Goal: Task Accomplishment & Management: Use online tool/utility

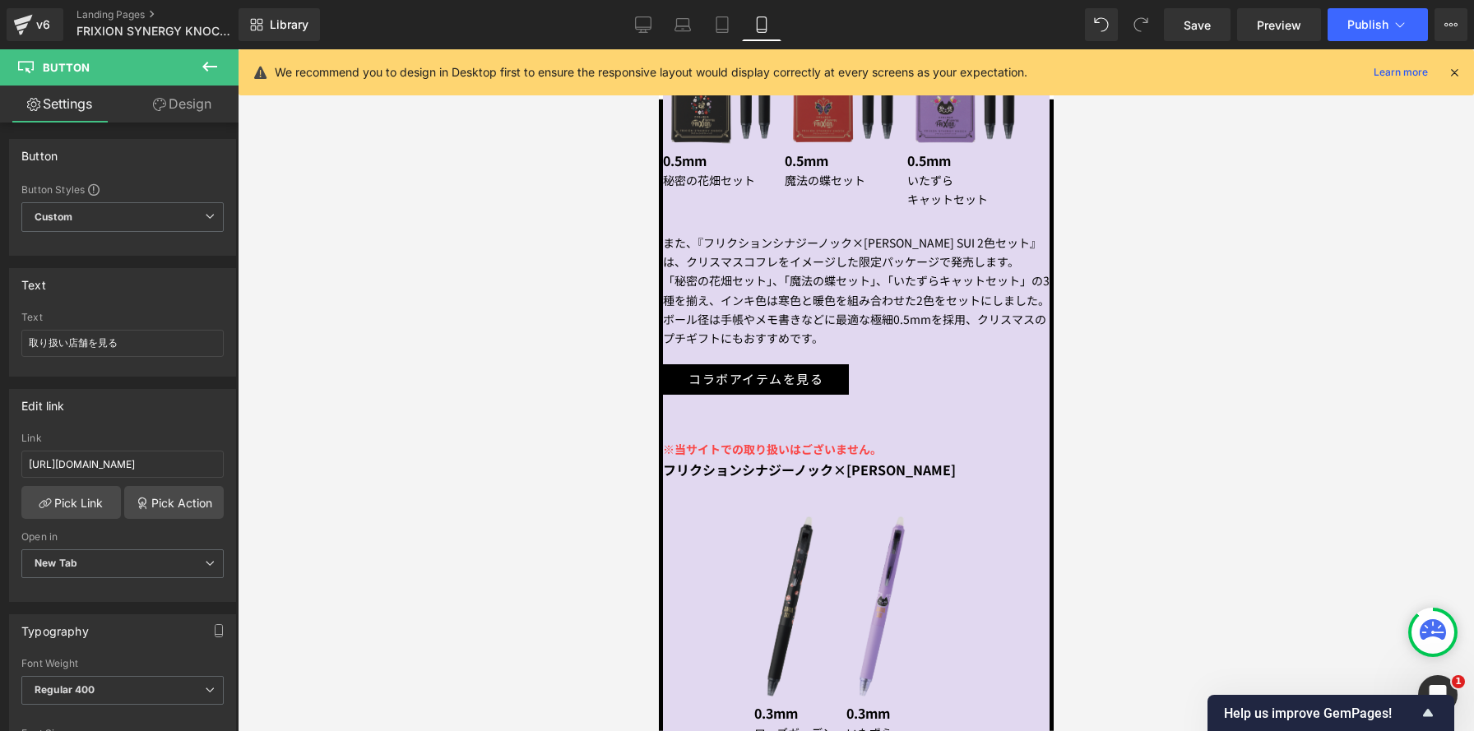
scroll to position [928, 0]
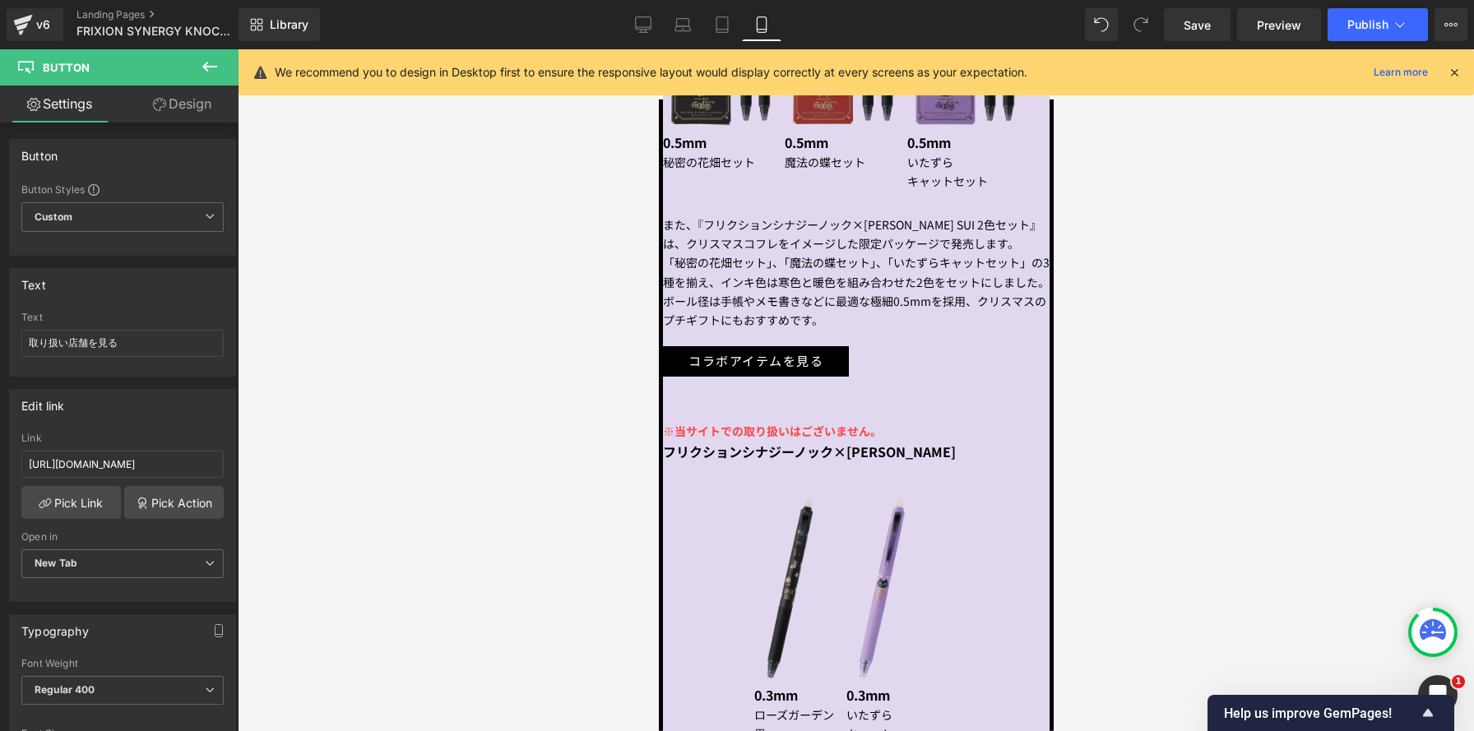
click at [696, 253] on p "また、『フリクションシナジーノック×[PERSON_NAME] SUI 2色セット』は、クリスマスコフレをイメージした限定パッケージで発売します。" at bounding box center [855, 235] width 387 height 38
click at [672, 252] on div "また、『フリクションシナジーノック×[PERSON_NAME] SUI 2色セット』は、クリスマスコフレをイメージした限定パッケージで発売します。 「秘密の花…" at bounding box center [855, 273] width 387 height 114
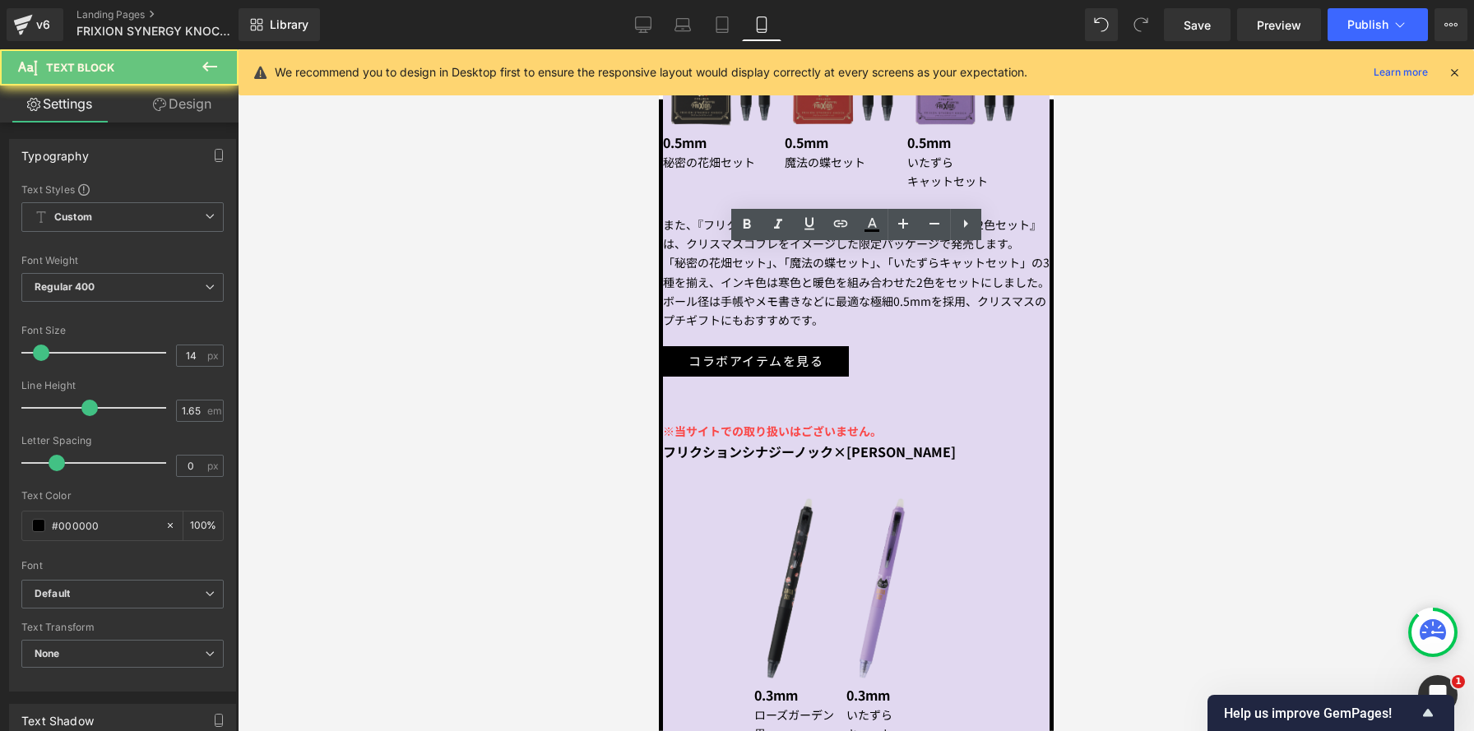
click at [705, 253] on p "また、『フリクションシナジーノック×[PERSON_NAME] SUI 2色セット』は、クリスマスコフレをイメージした限定パッケージで発売します。" at bounding box center [855, 235] width 387 height 38
drag, startPoint x: 701, startPoint y: 256, endPoint x: 675, endPoint y: 253, distance: 26.5
click at [678, 253] on p "また、『フリクションシナジーノック×[PERSON_NAME] SUI 2色セット』は、クリスマスコフレをイメージした限定パッケージで発売します。" at bounding box center [855, 235] width 387 height 38
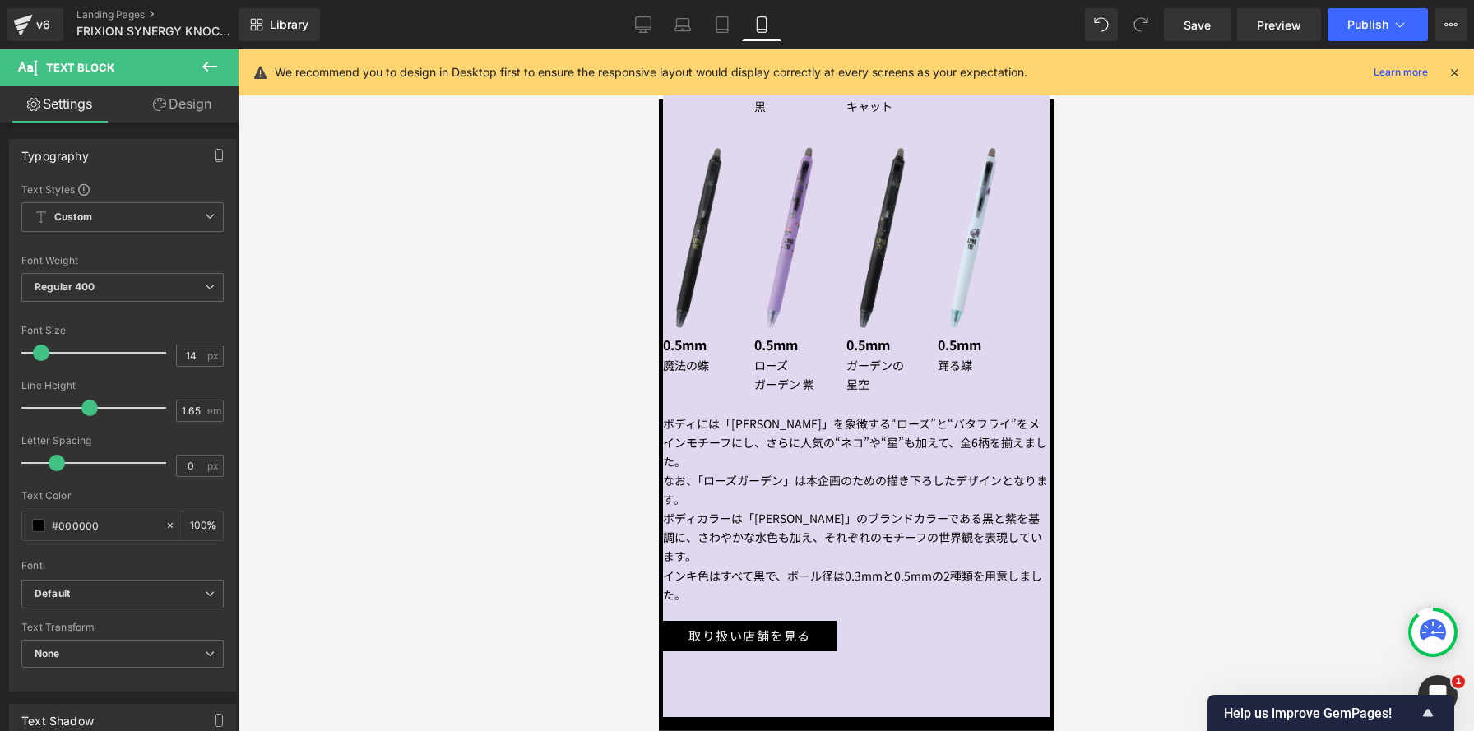
scroll to position [1577, 0]
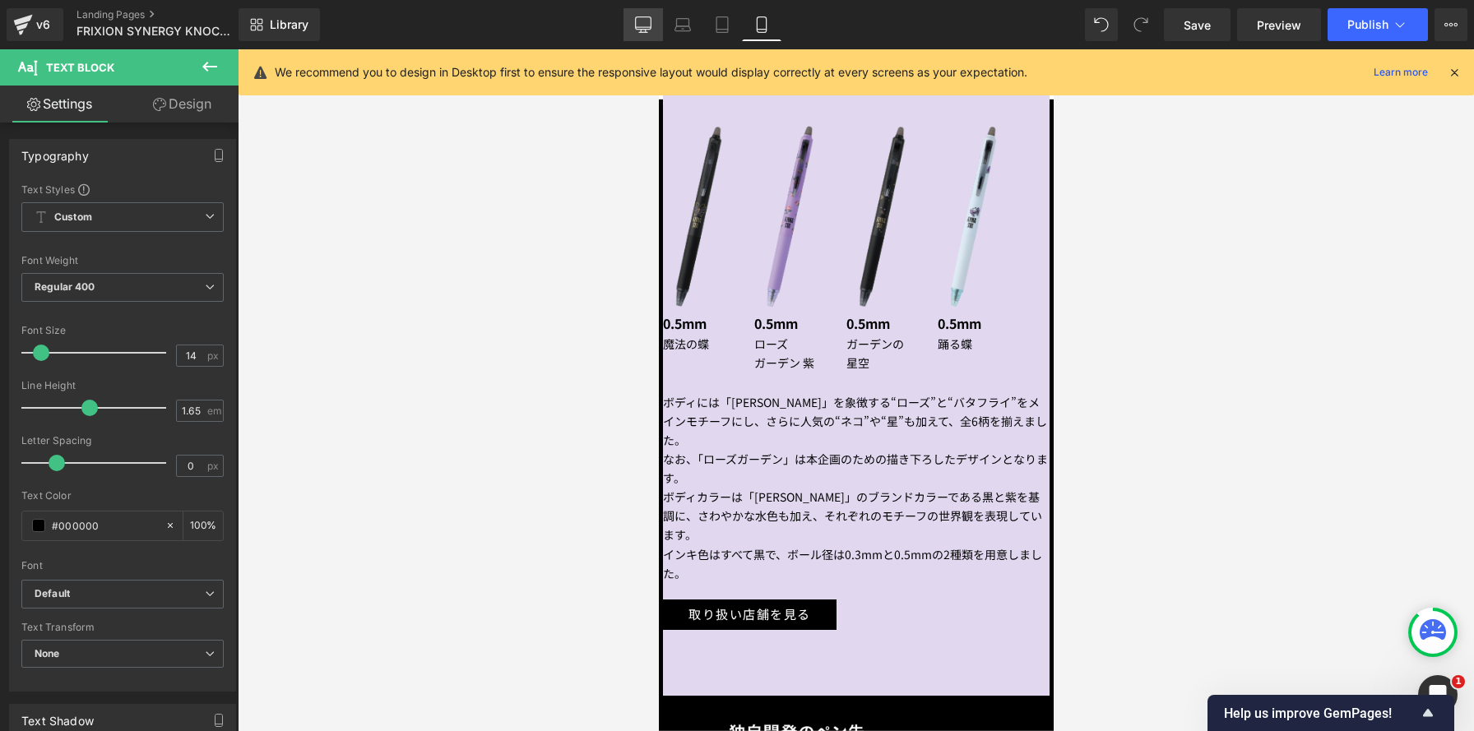
drag, startPoint x: 642, startPoint y: 18, endPoint x: 615, endPoint y: 325, distance: 307.9
click at [642, 18] on icon at bounding box center [643, 24] width 16 height 16
type input "100"
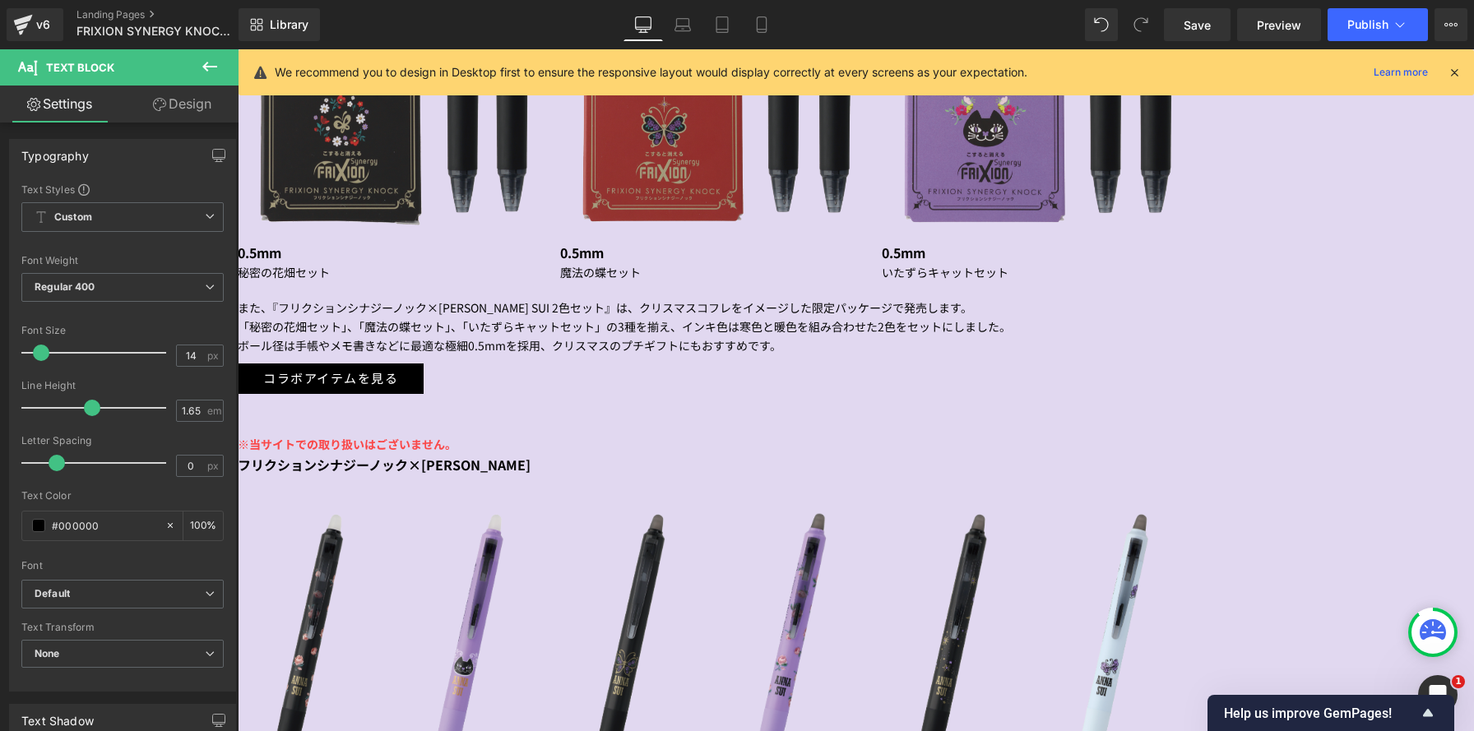
scroll to position [1458, 0]
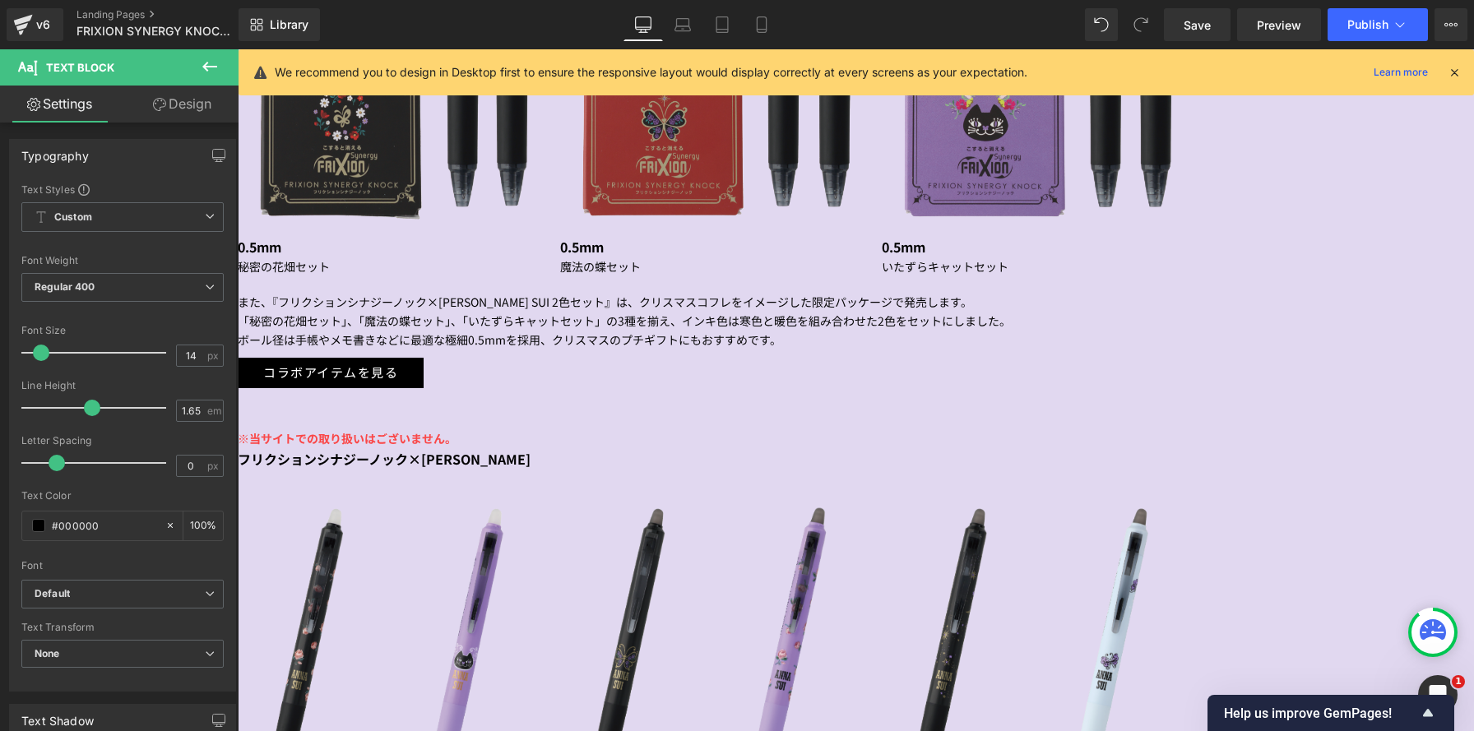
click at [530, 293] on p "また、『フリクションシナジーノック×[PERSON_NAME] SUI 2色セット』は、クリスマスコフレをイメージした限定パッケージで発売します。" at bounding box center [856, 302] width 1236 height 19
click at [502, 293] on p "また、『フリクションシナジーノック×[PERSON_NAME] SUI 2色セット』は、クリスマスコフレをイメージした限定パッケージで発売します。" at bounding box center [856, 302] width 1236 height 19
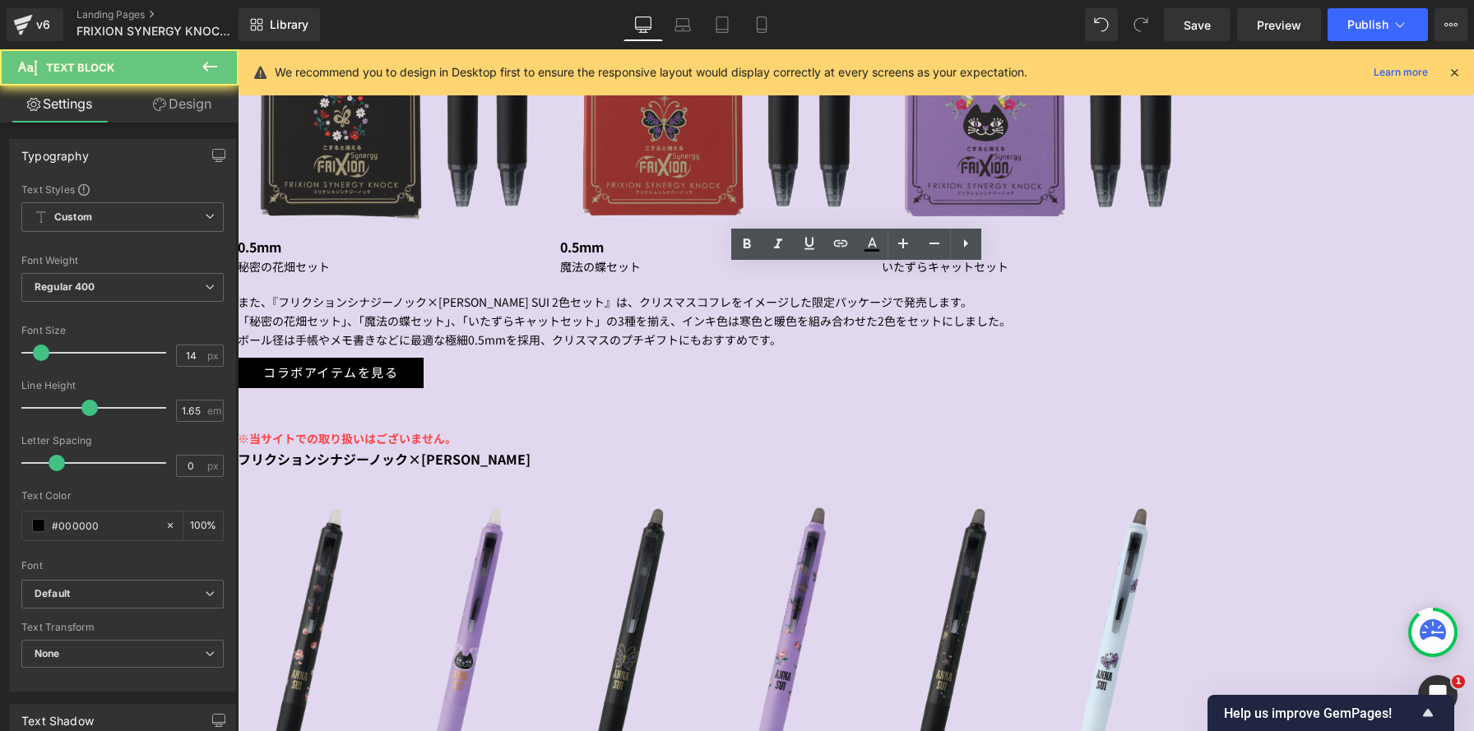
click at [546, 293] on p "また、『フリクションシナジーノック×[PERSON_NAME] SUI 2色セット』は、クリスマスコフレをイメージした限定パッケージで発売します。" at bounding box center [856, 302] width 1236 height 19
click at [512, 293] on p "また、『フリクションシナジーノック×[PERSON_NAME] SUI 2色セット』は、クリスマスコフレをイメージした限定パッケージで発売します。" at bounding box center [856, 302] width 1236 height 19
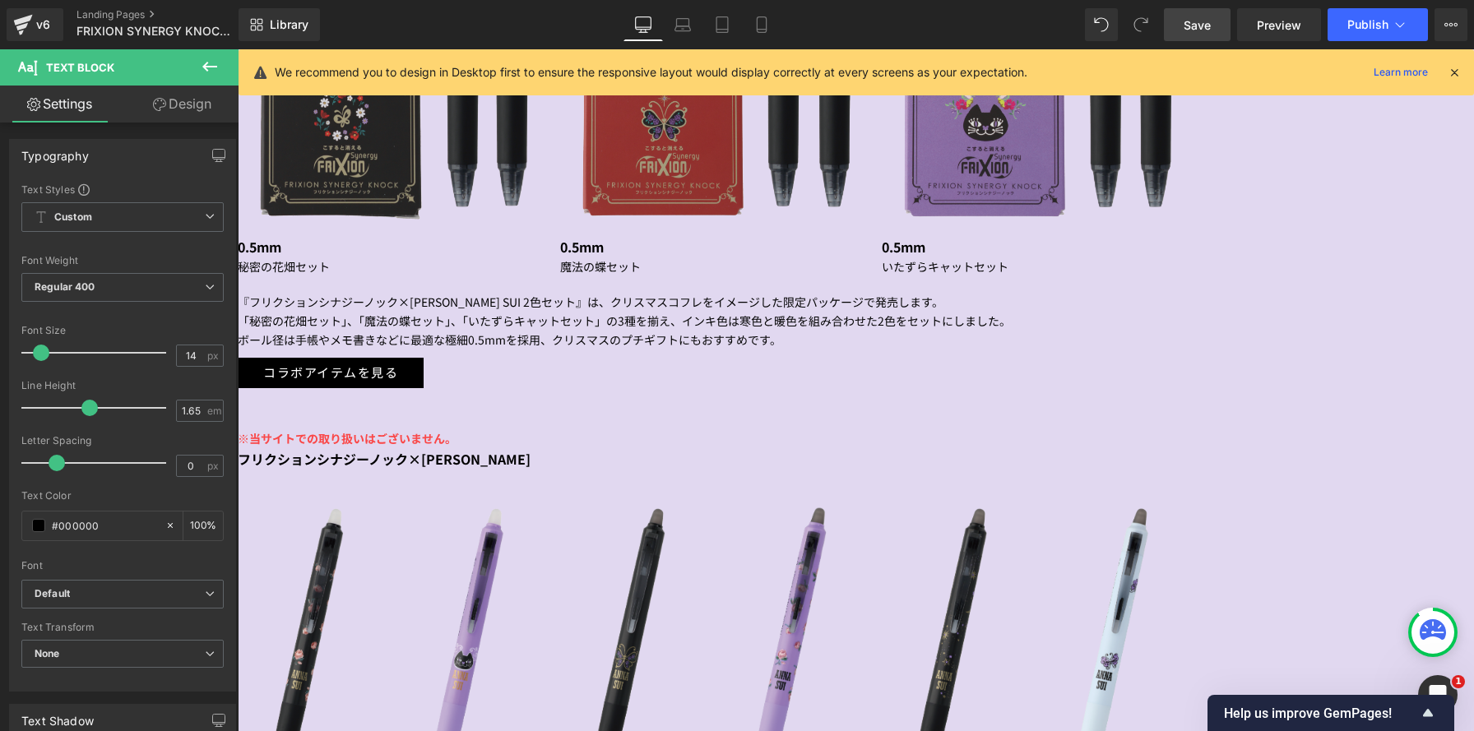
click at [1211, 31] on span "Save" at bounding box center [1197, 24] width 27 height 17
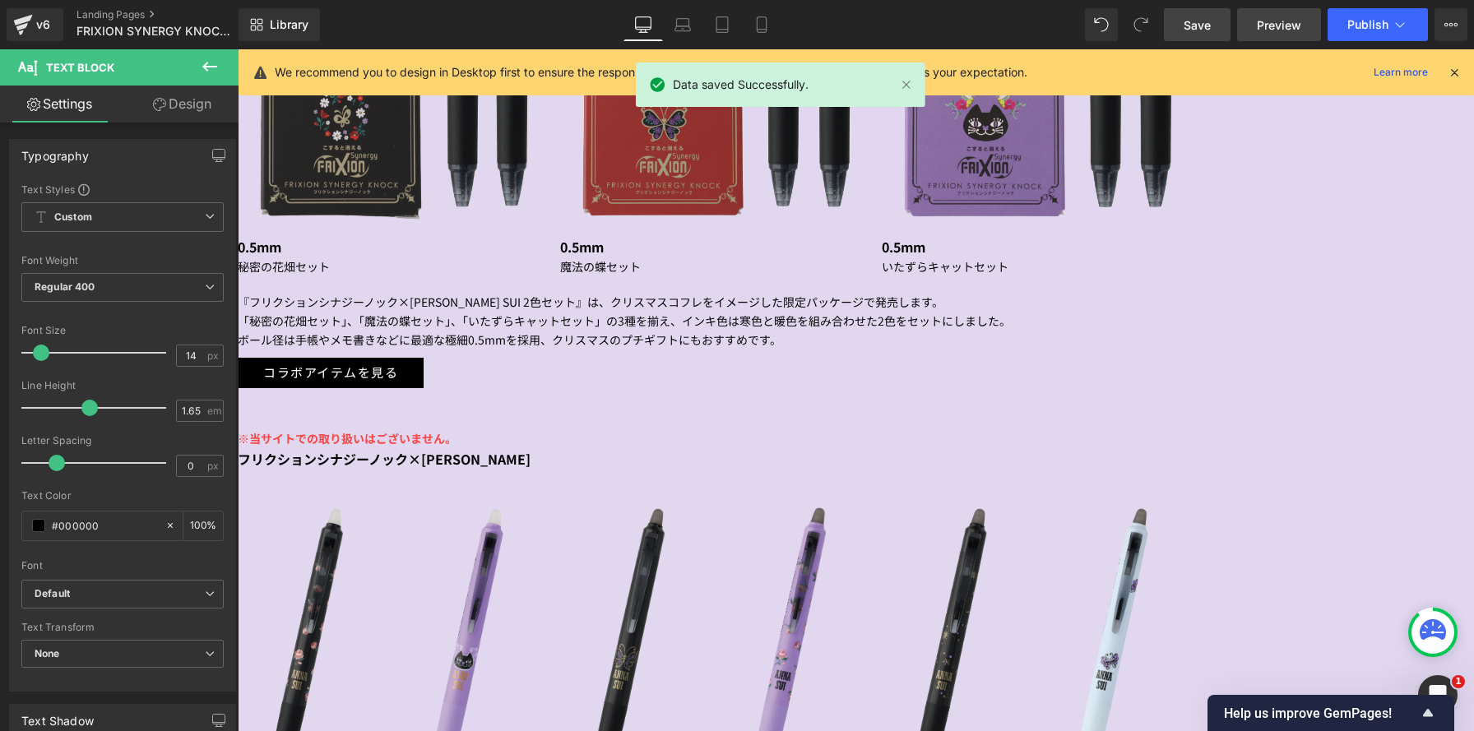
click at [1282, 21] on span "Preview" at bounding box center [1279, 24] width 44 height 17
